Goal: Task Accomplishment & Management: Use online tool/utility

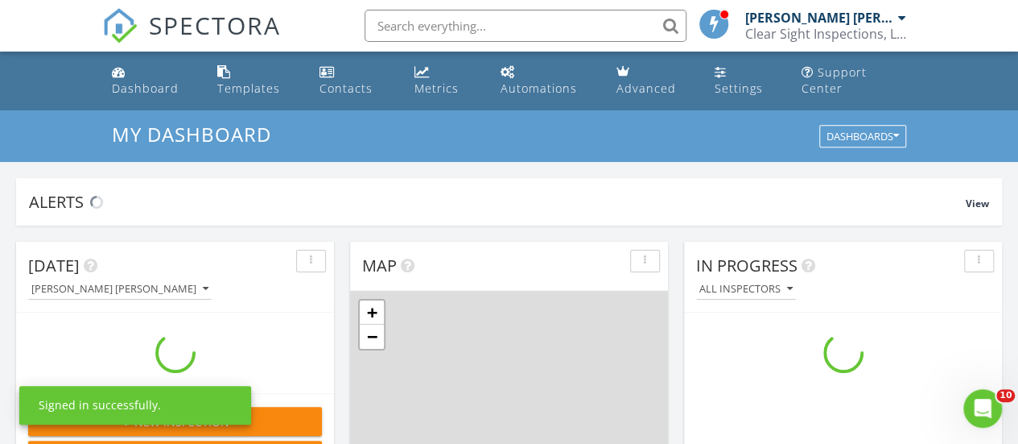
scroll to position [1489, 1043]
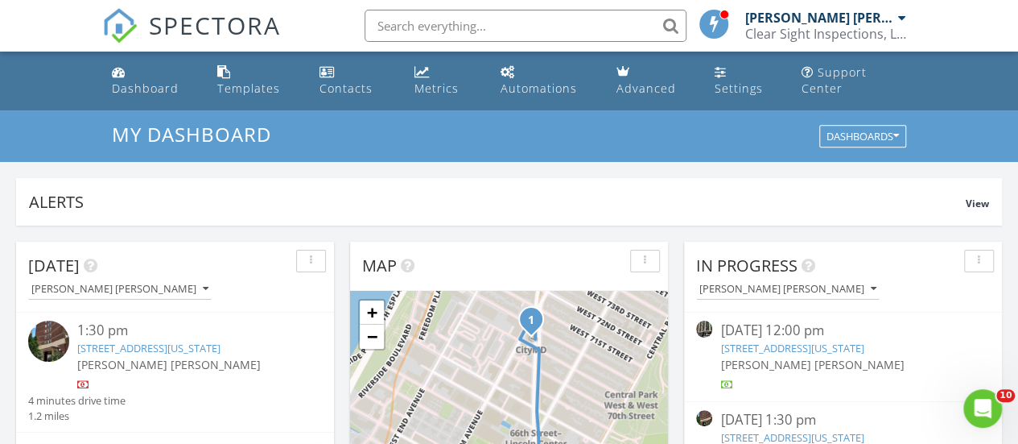
click at [937, 85] on ul "Dashboard Templates Contacts Metrics Automations Advanced Settings Support Cent…" at bounding box center [509, 81] width 1018 height 59
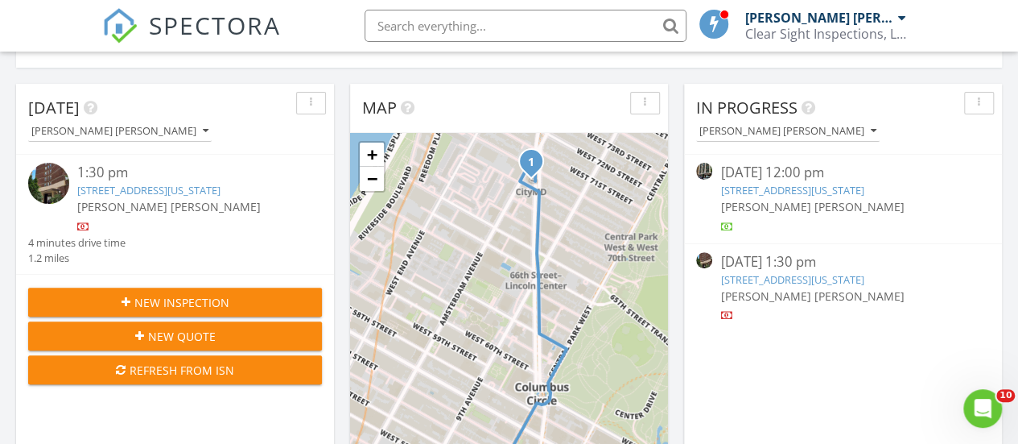
scroll to position [161, 0]
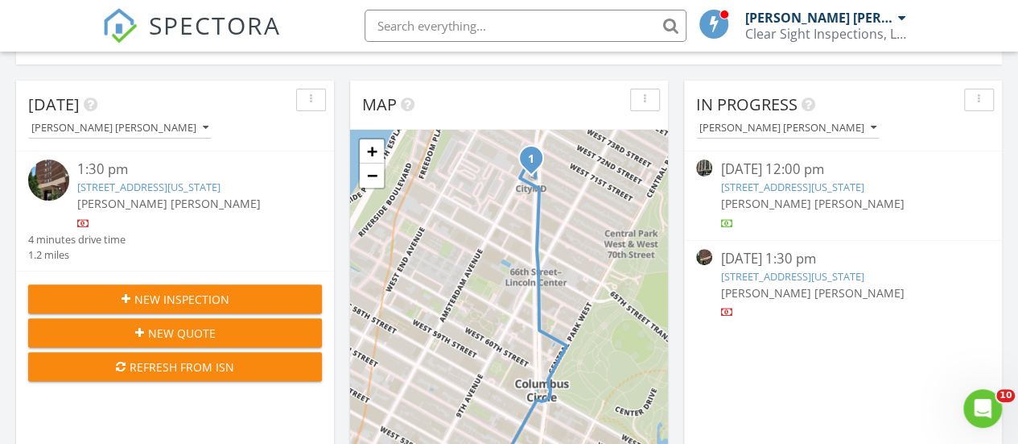
click at [762, 184] on link "430 E 58th St #21A, New York, NY 10022" at bounding box center [792, 187] width 143 height 14
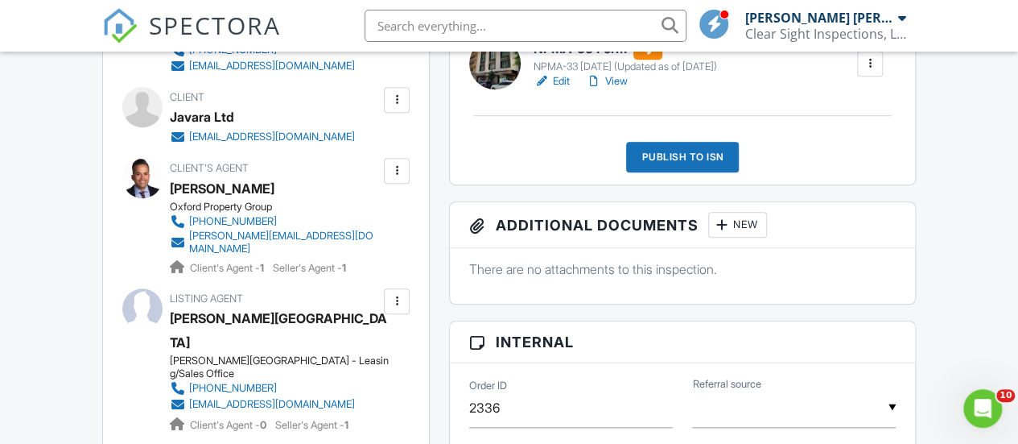
scroll to position [403, 0]
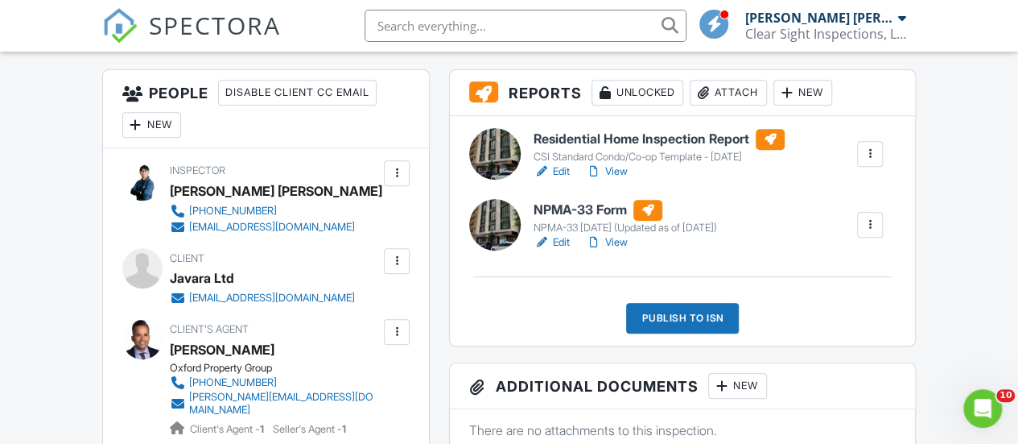
click at [605, 250] on link "View" at bounding box center [607, 242] width 42 height 16
click at [609, 180] on link "View" at bounding box center [607, 171] width 42 height 16
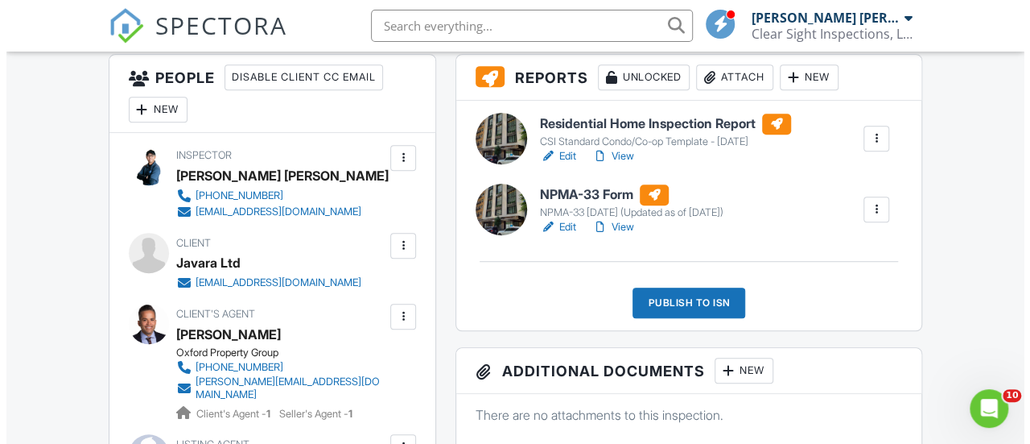
scroll to position [322, 0]
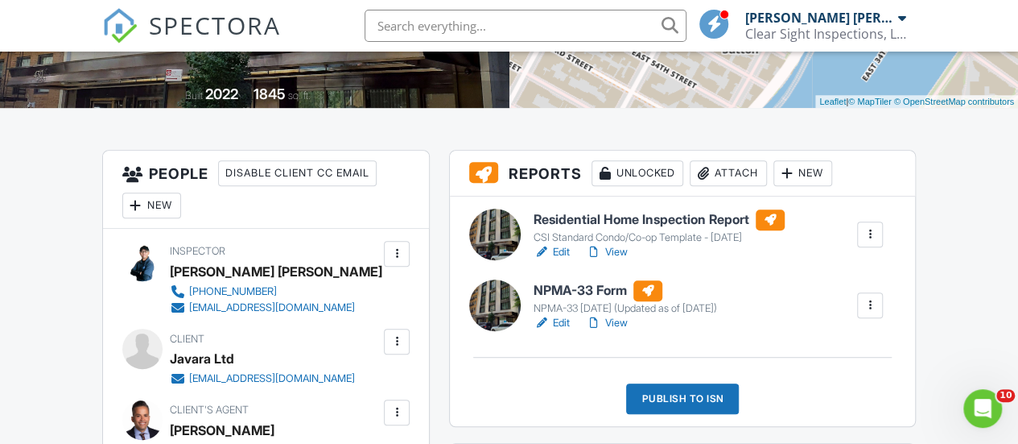
click at [695, 414] on div "Publish to ISN" at bounding box center [682, 398] width 113 height 31
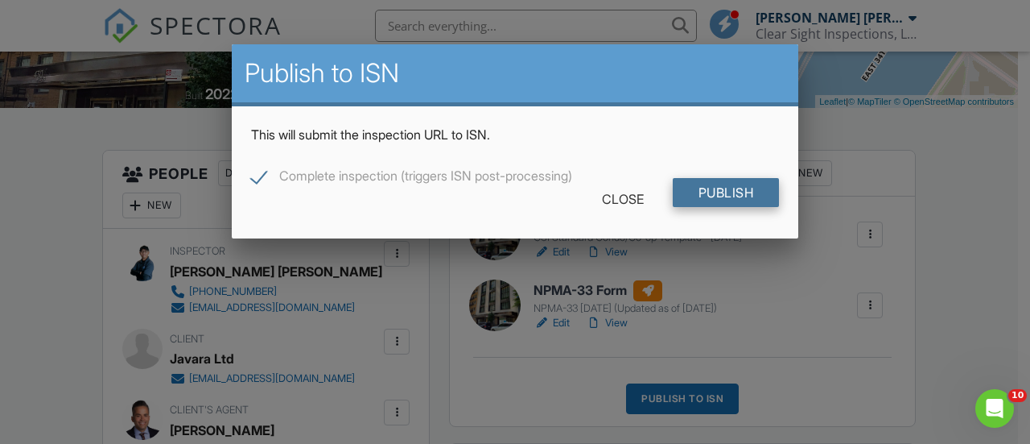
click at [718, 186] on input "Publish" at bounding box center [726, 192] width 107 height 29
